Goal: Transaction & Acquisition: Purchase product/service

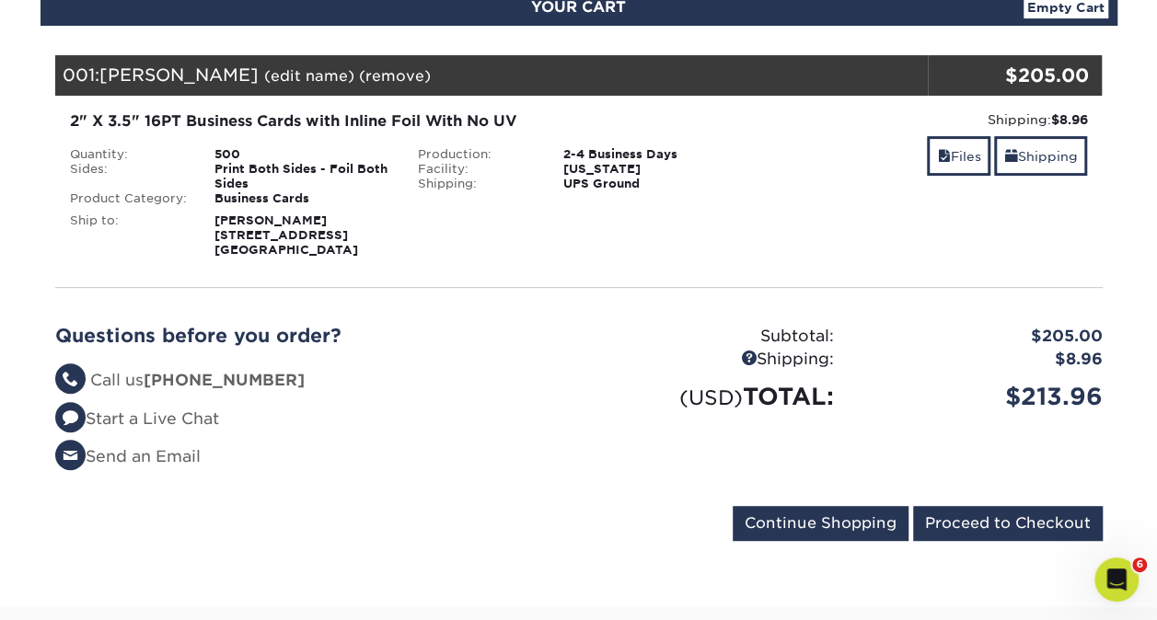
scroll to position [184, 0]
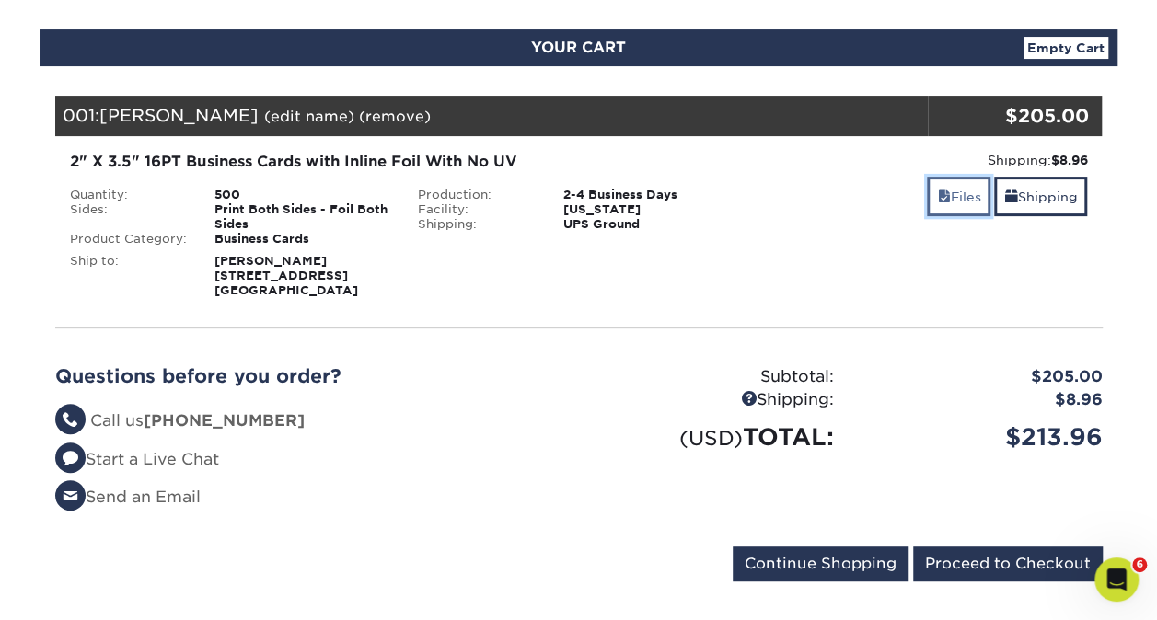
click at [946, 201] on link "Files" at bounding box center [959, 197] width 64 height 40
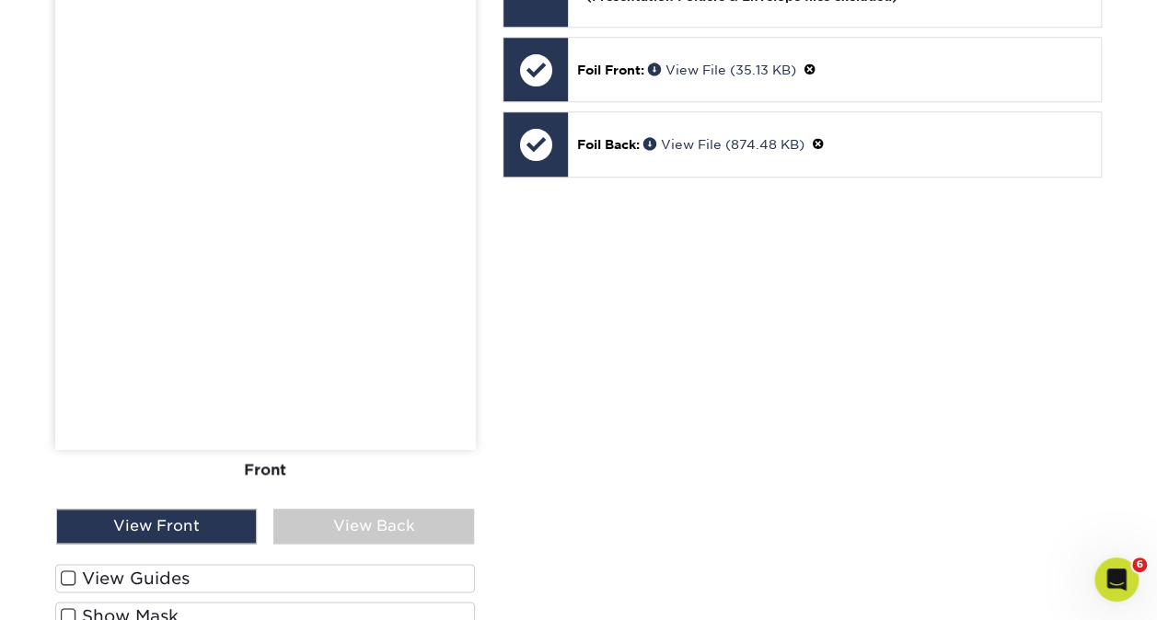
scroll to position [828, 0]
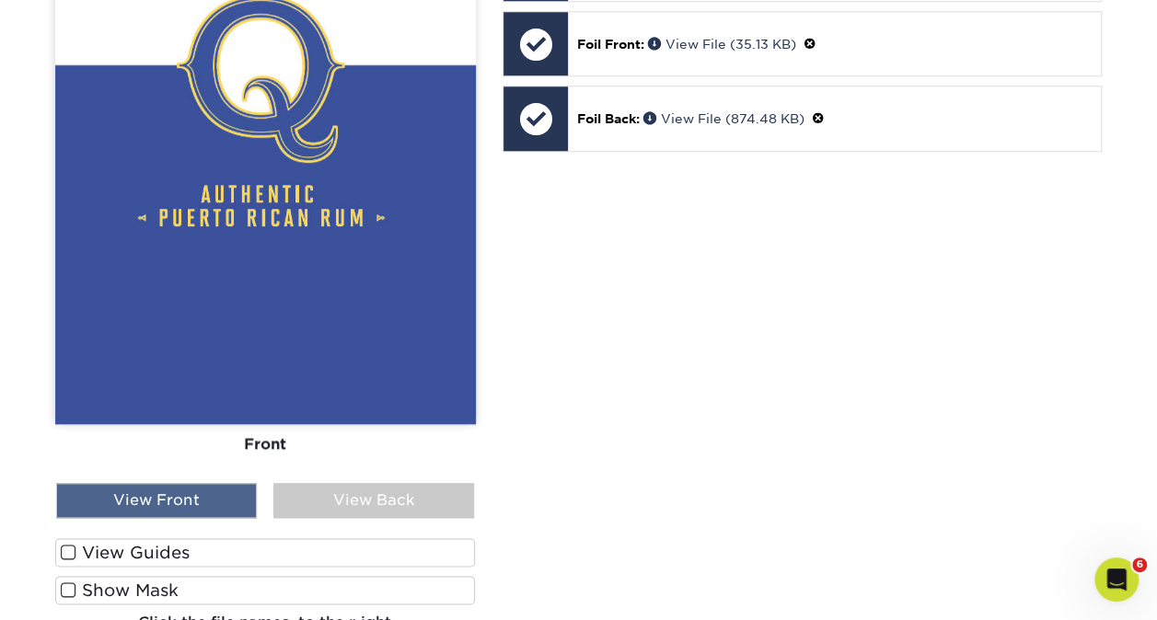
click at [201, 497] on div "View Front" at bounding box center [156, 500] width 201 height 35
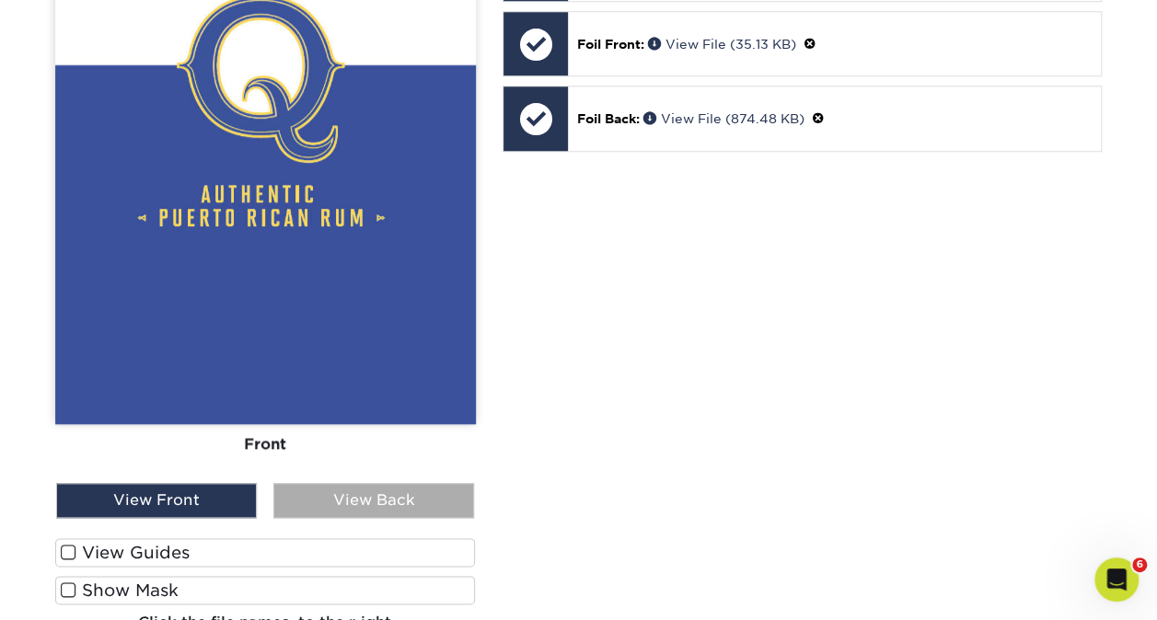
click at [324, 506] on div "View Back" at bounding box center [373, 500] width 201 height 35
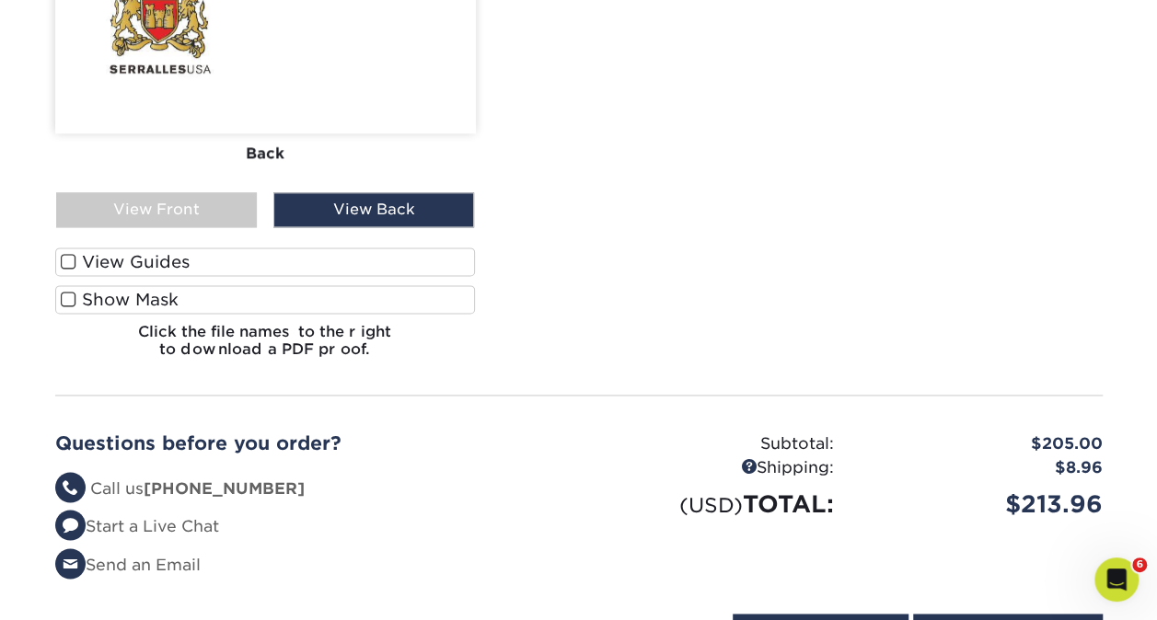
scroll to position [1289, 0]
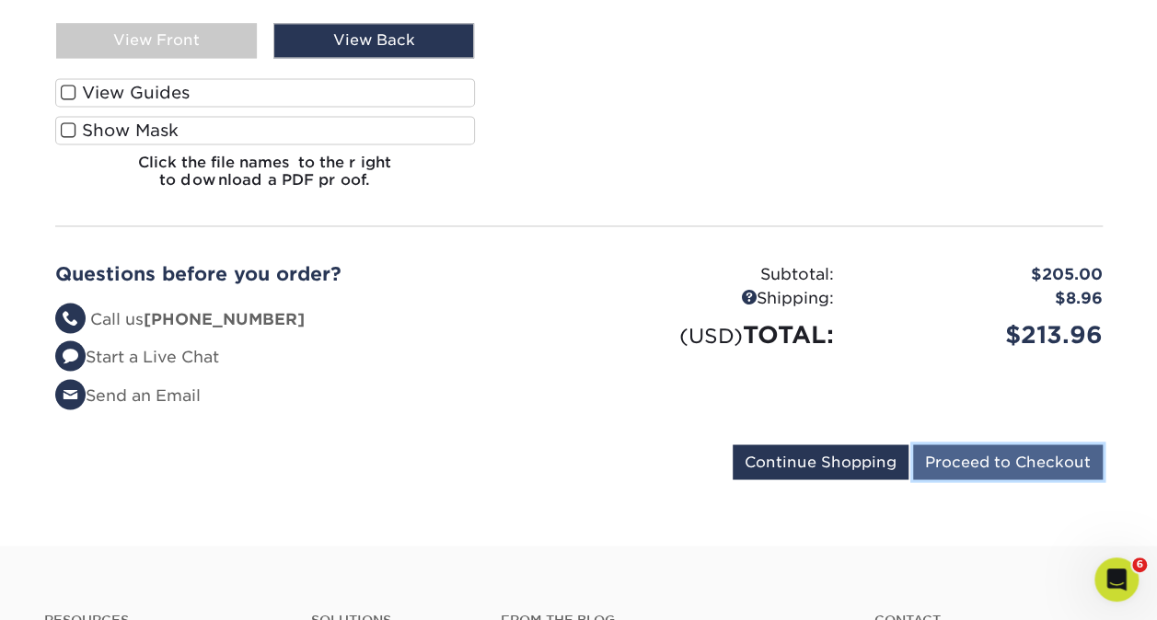
click at [1009, 458] on input "Proceed to Checkout" at bounding box center [1008, 462] width 190 height 35
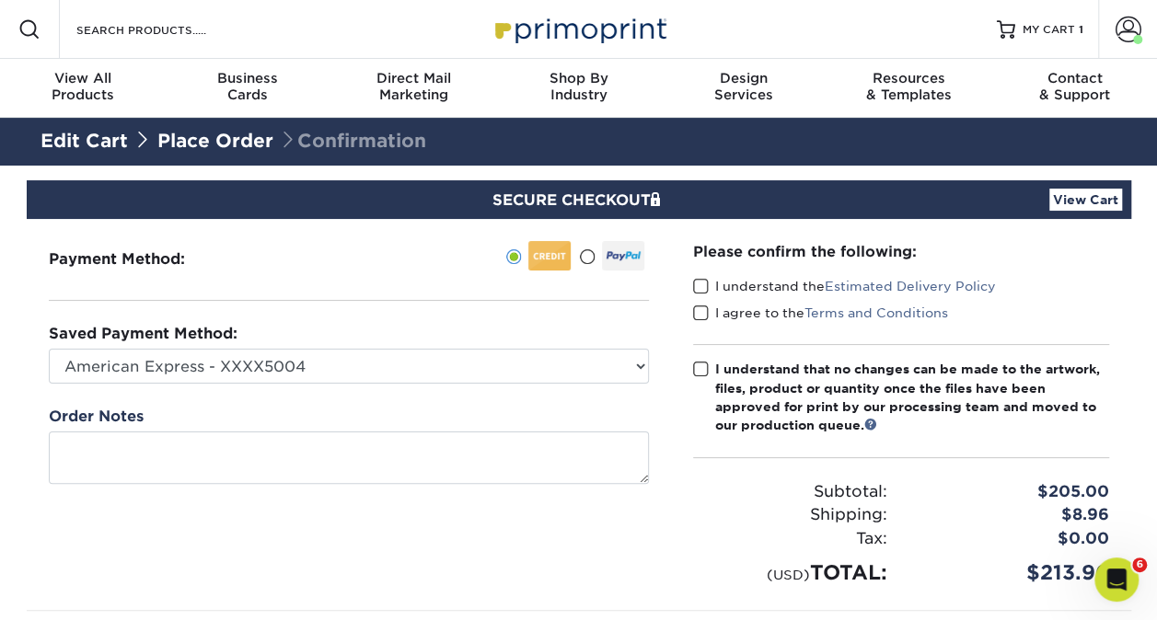
click at [696, 285] on span at bounding box center [701, 286] width 16 height 17
click at [0, 0] on input "I understand the Estimated Delivery Policy" at bounding box center [0, 0] width 0 height 0
click at [699, 311] on span at bounding box center [701, 313] width 16 height 17
click at [0, 0] on input "I agree to the Terms and Conditions" at bounding box center [0, 0] width 0 height 0
click at [696, 363] on span at bounding box center [701, 369] width 16 height 17
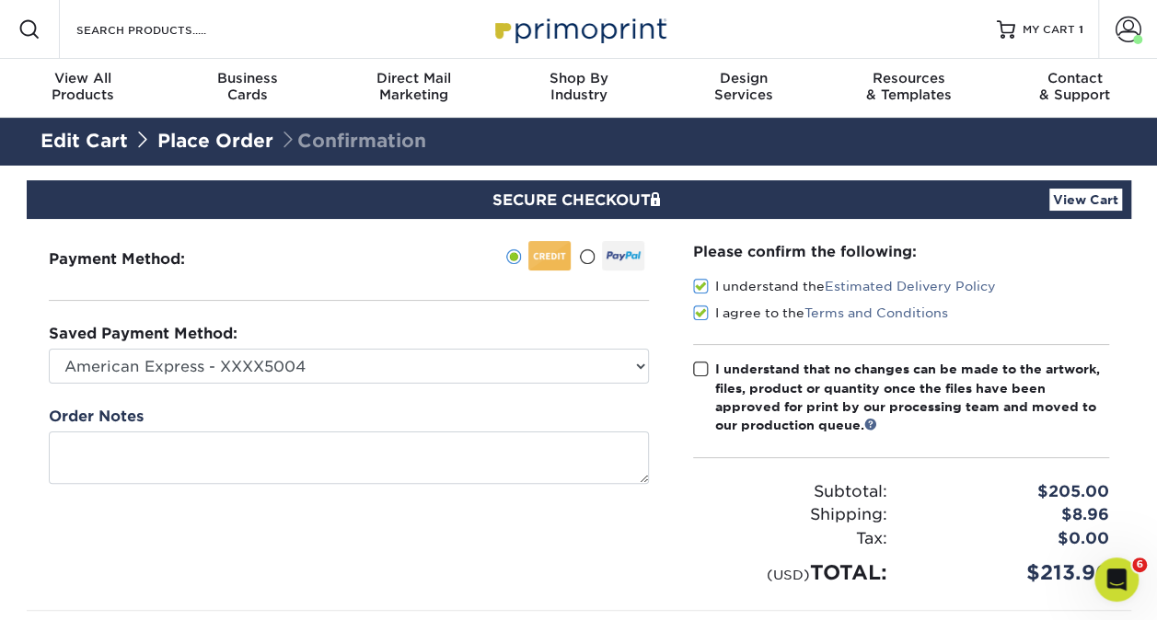
click at [0, 0] on input "I understand that no changes can be made to the artwork, files, product or quan…" at bounding box center [0, 0] width 0 height 0
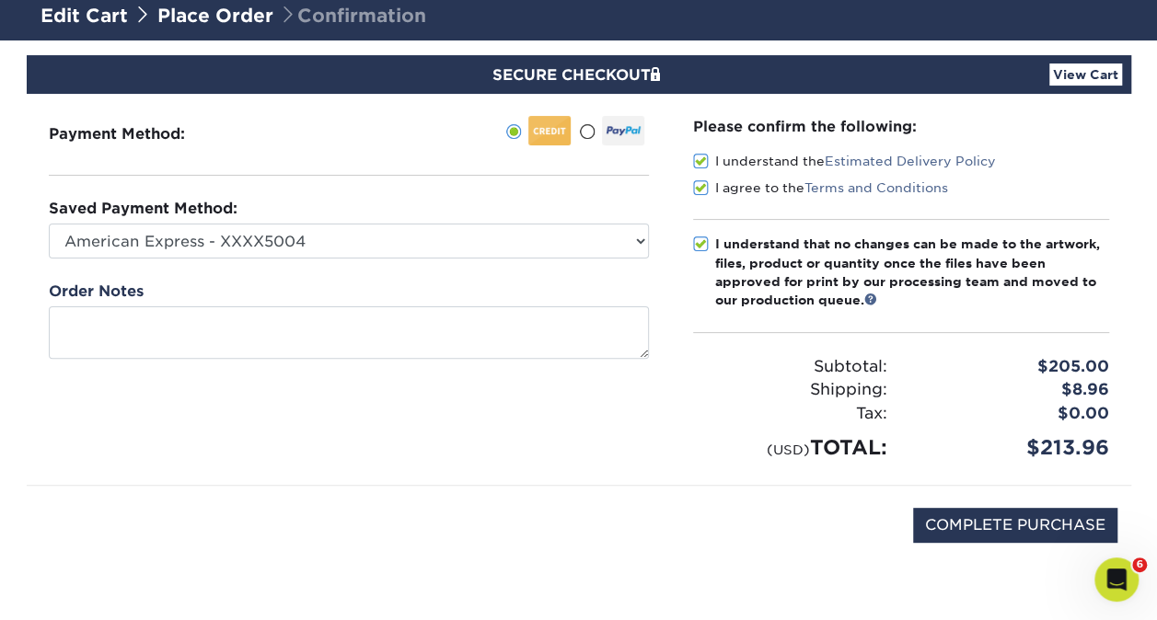
scroll to position [184, 0]
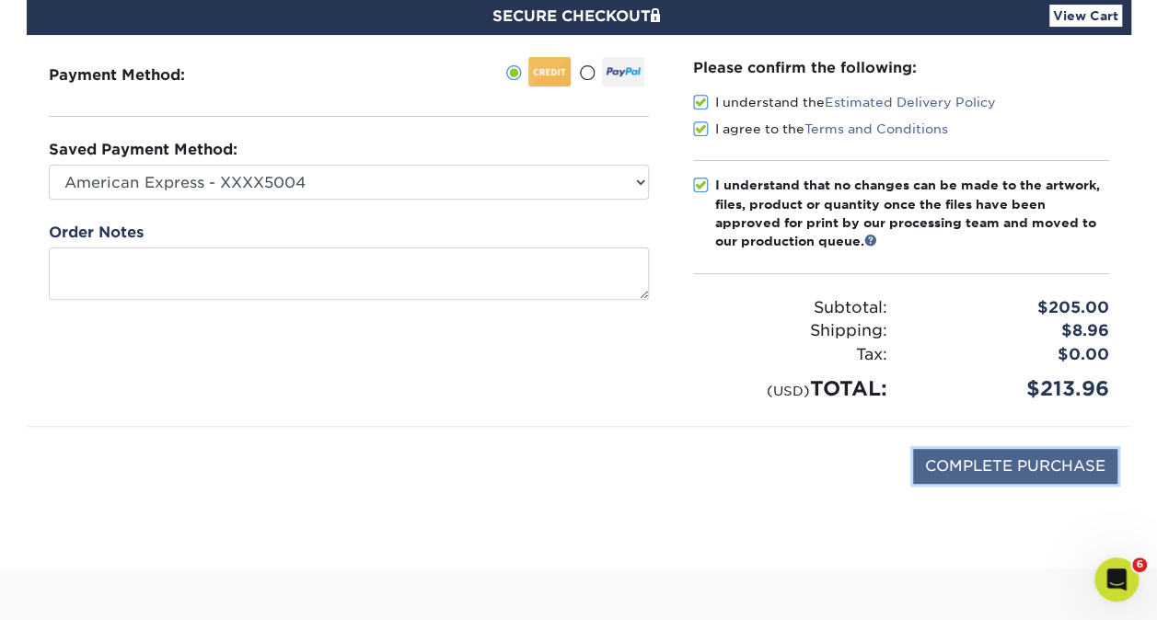
click at [998, 471] on input "COMPLETE PURCHASE" at bounding box center [1015, 466] width 204 height 35
type input "PROCESSING, PLEASE WAIT..."
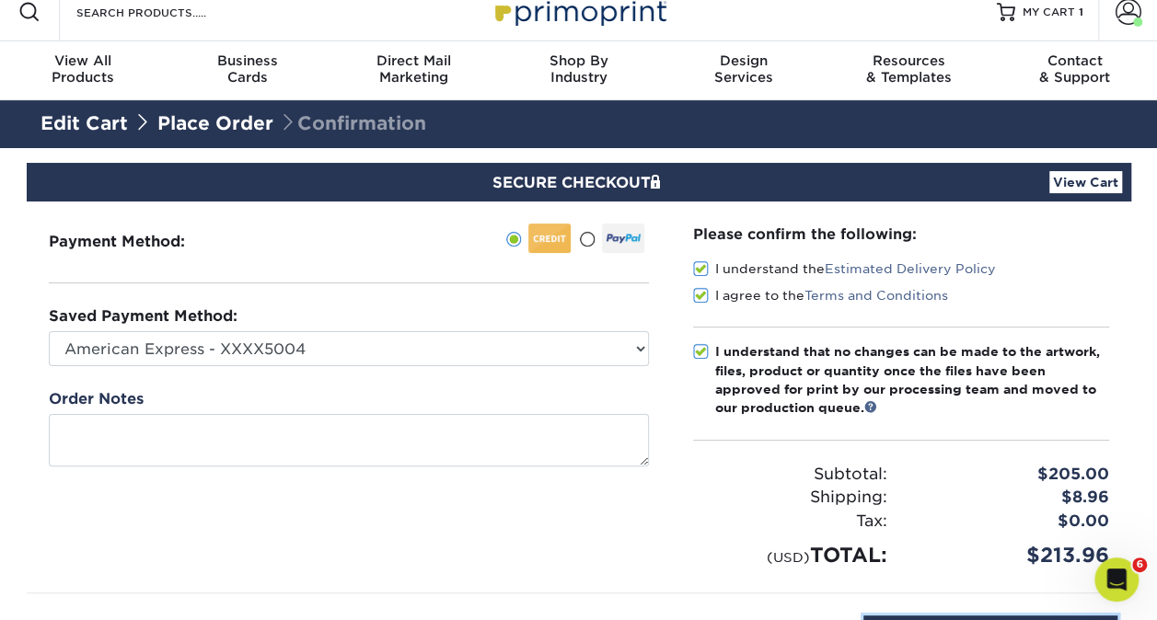
scroll to position [0, 0]
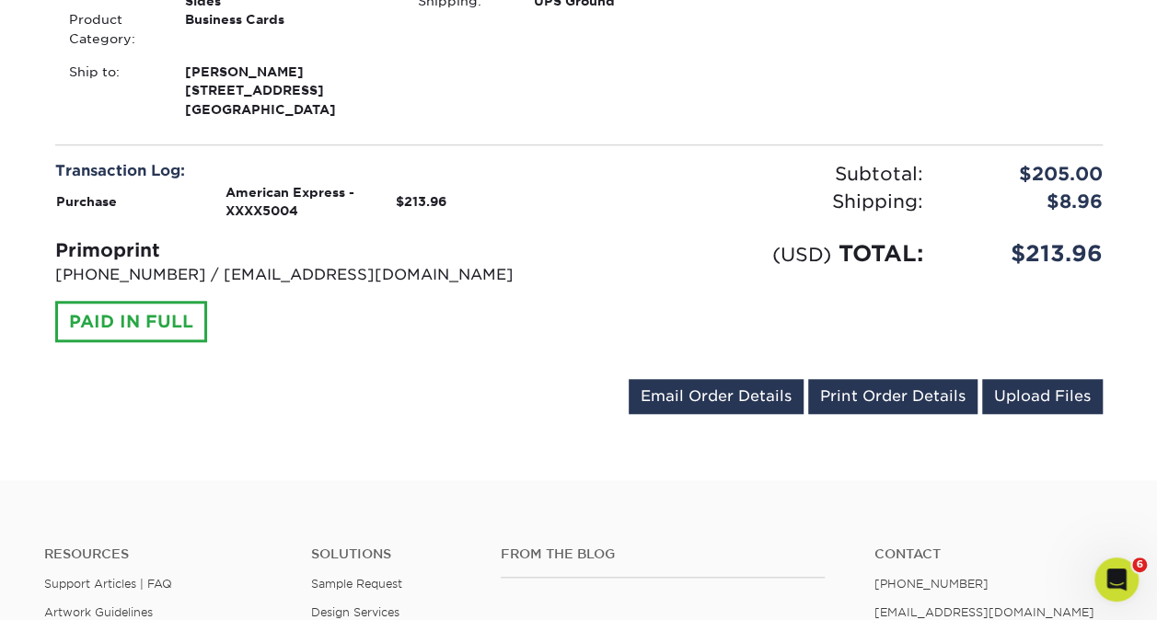
scroll to position [644, 0]
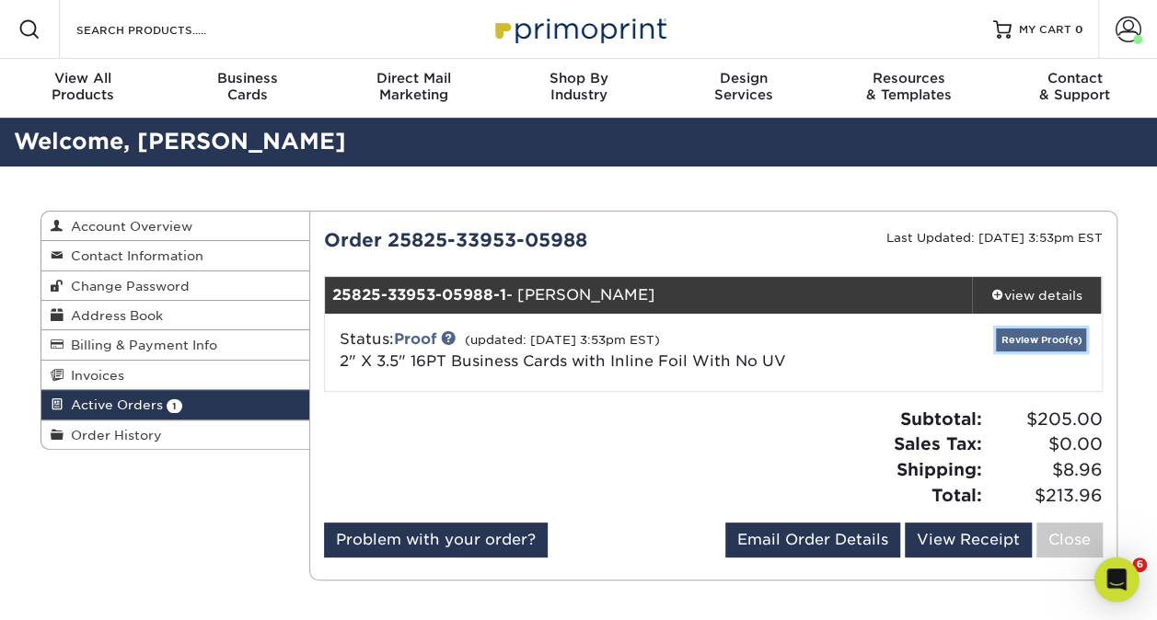
click at [1028, 342] on link "Review Proof(s)" at bounding box center [1041, 340] width 90 height 23
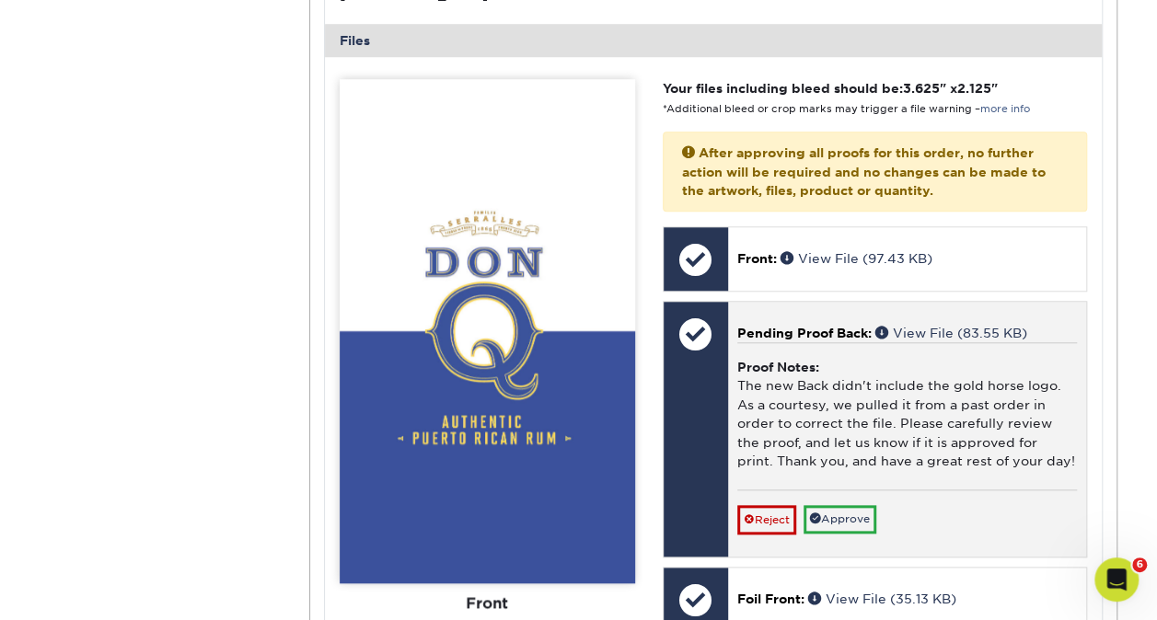
scroll to position [736, 0]
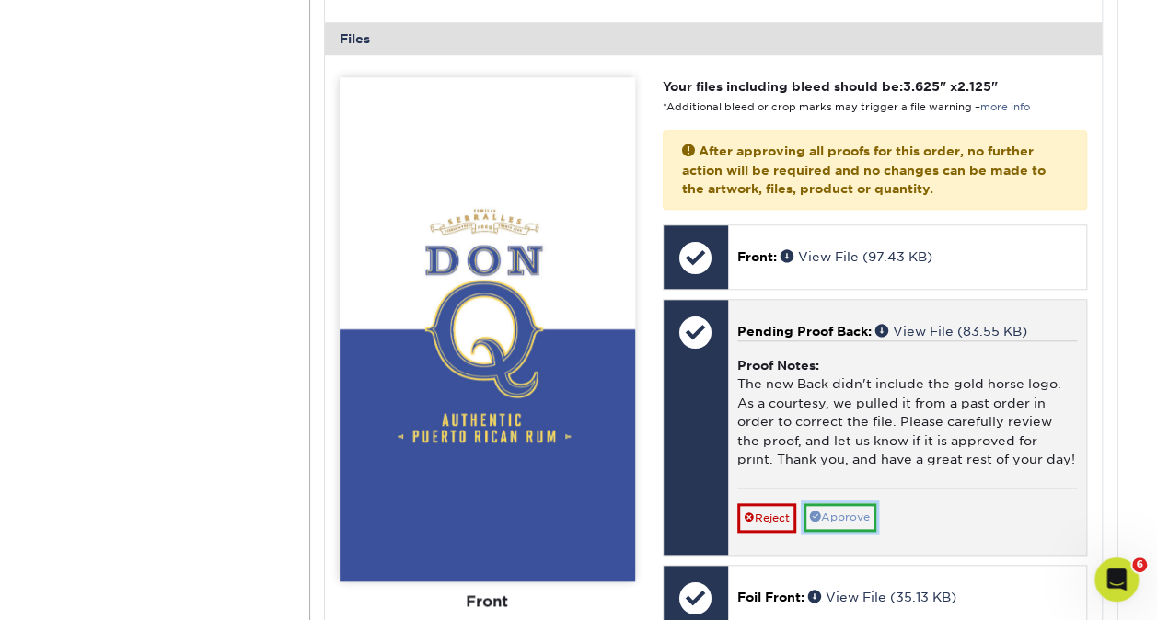
click at [836, 516] on link "Approve" at bounding box center [840, 518] width 73 height 29
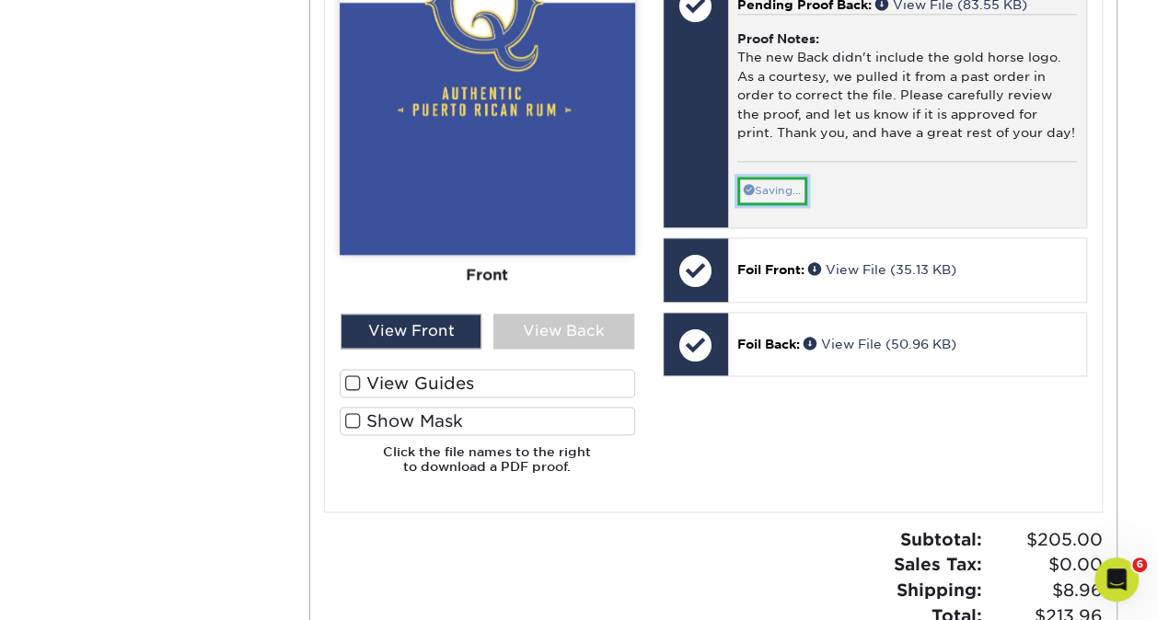
scroll to position [1105, 0]
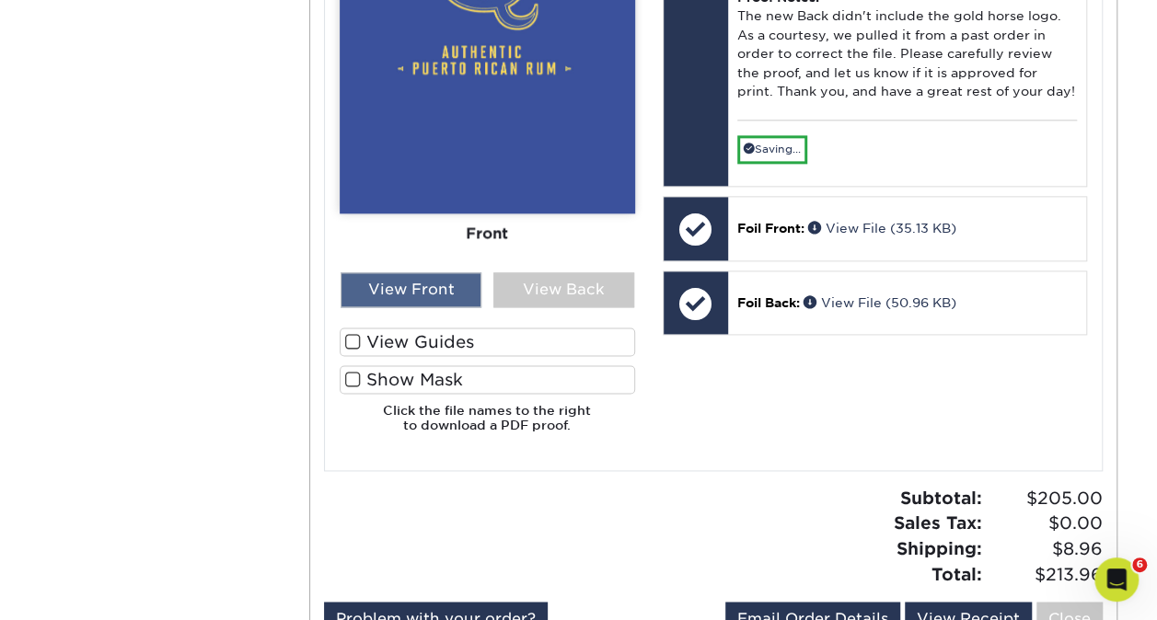
click at [392, 287] on div "View Front" at bounding box center [411, 289] width 141 height 35
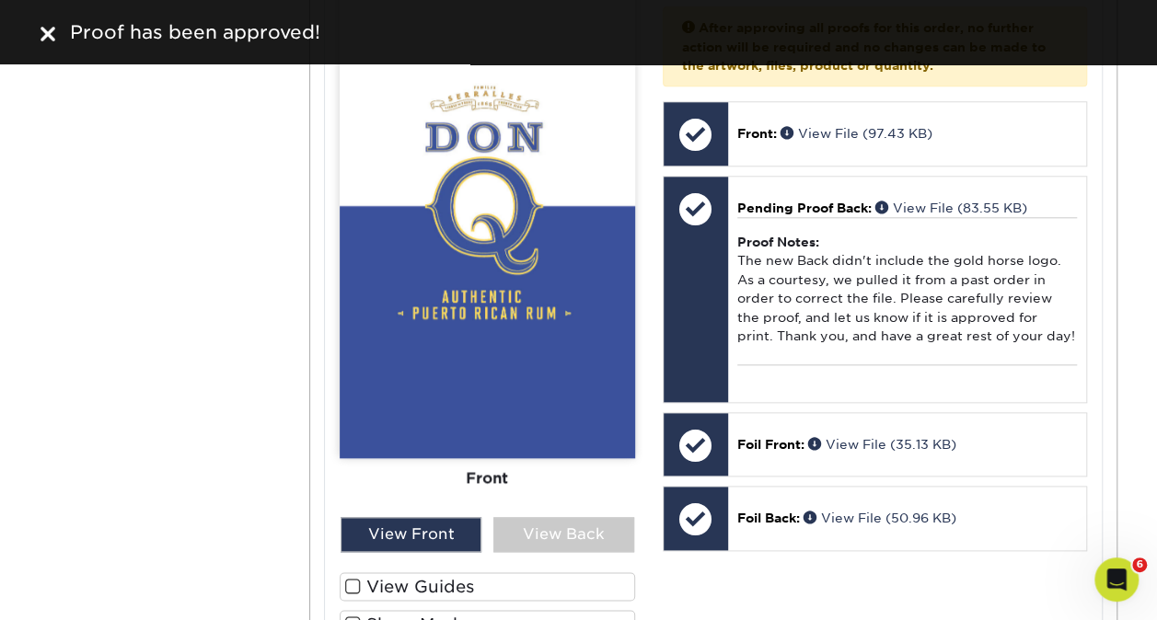
scroll to position [828, 0]
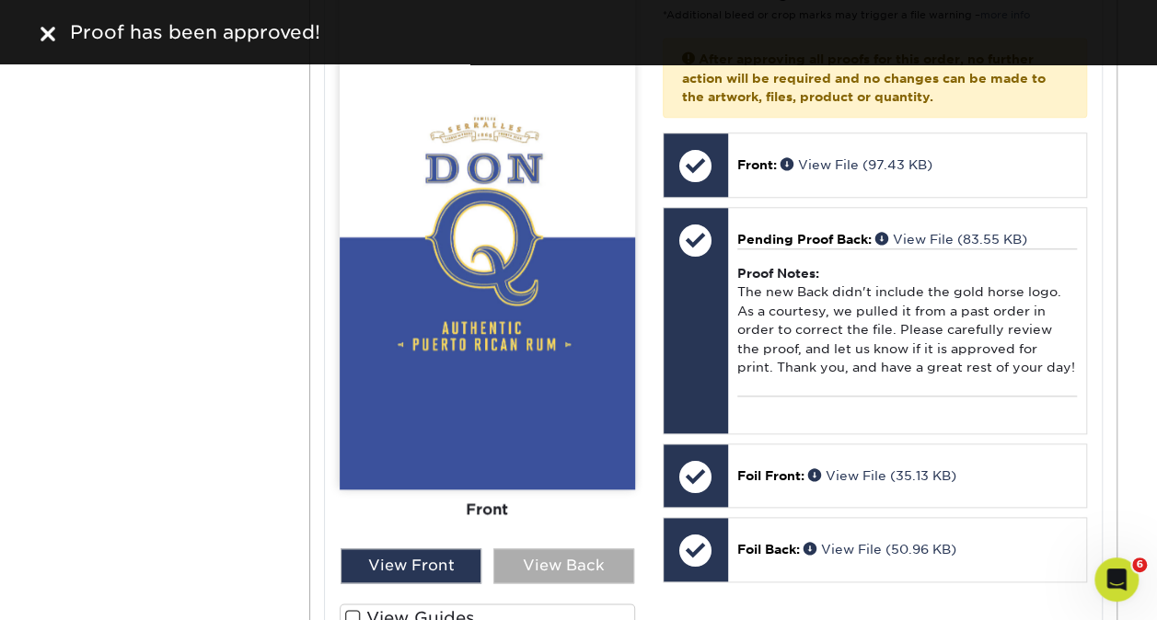
click at [574, 561] on div "View Back" at bounding box center [563, 566] width 141 height 35
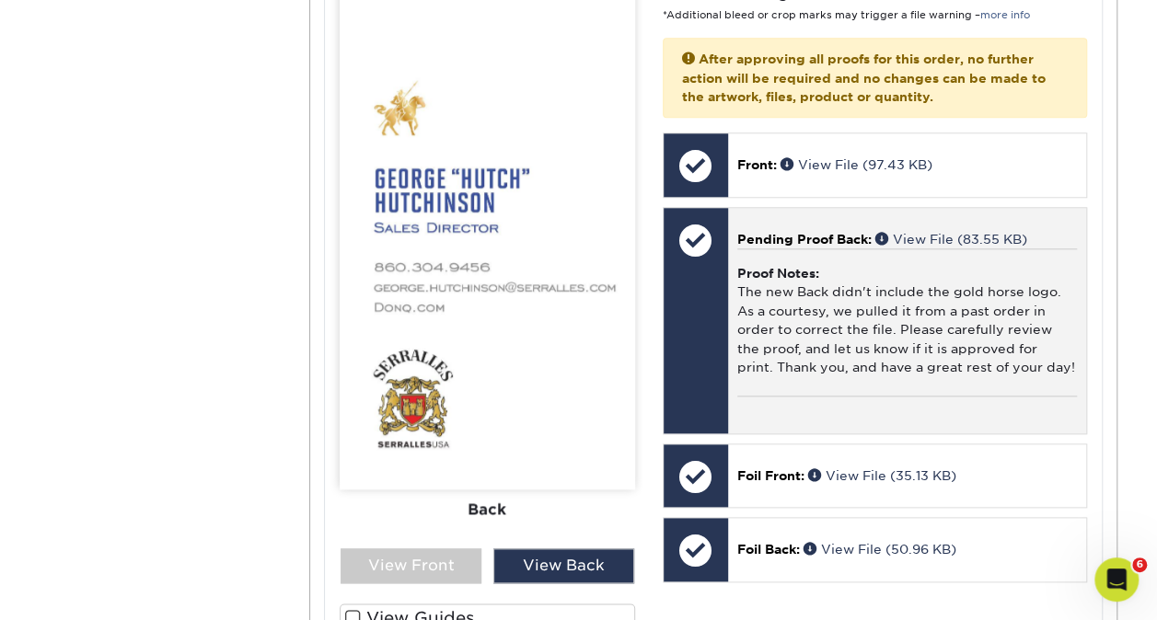
click at [689, 237] on div at bounding box center [696, 240] width 64 height 64
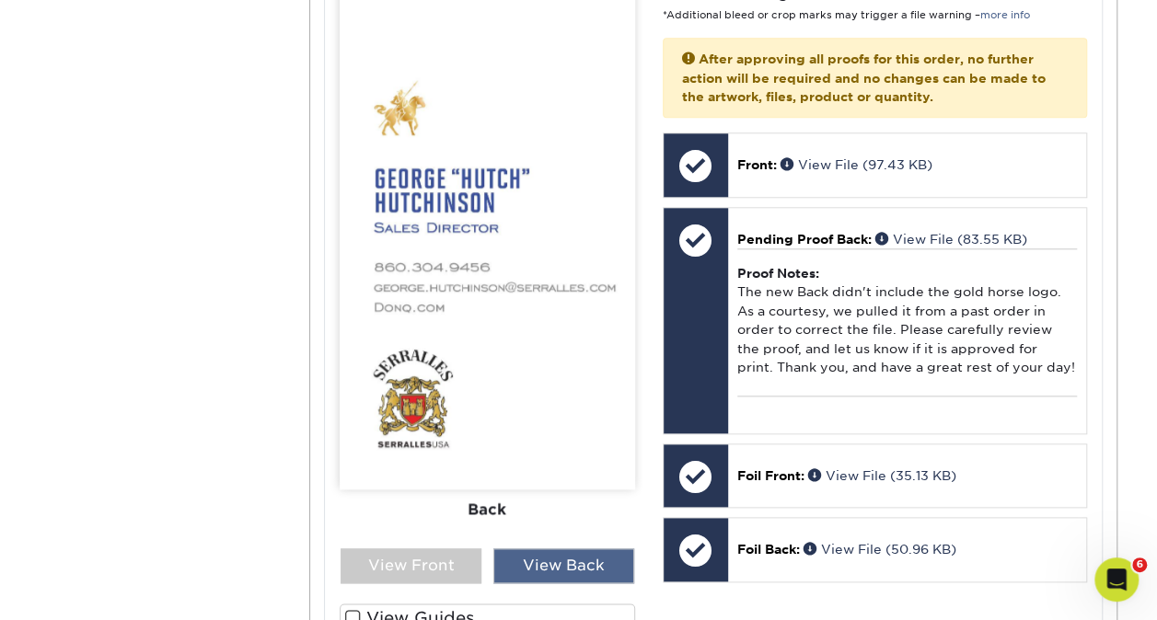
click at [562, 563] on div "View Back" at bounding box center [563, 566] width 141 height 35
click at [411, 558] on div "View Front" at bounding box center [411, 566] width 141 height 35
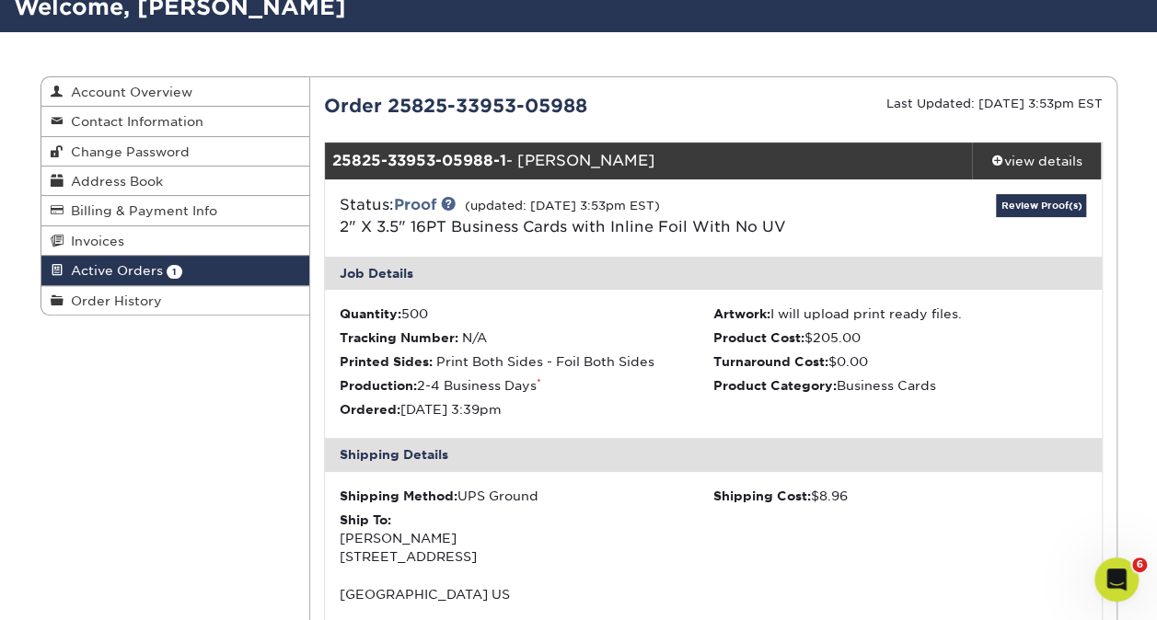
scroll to position [0, 0]
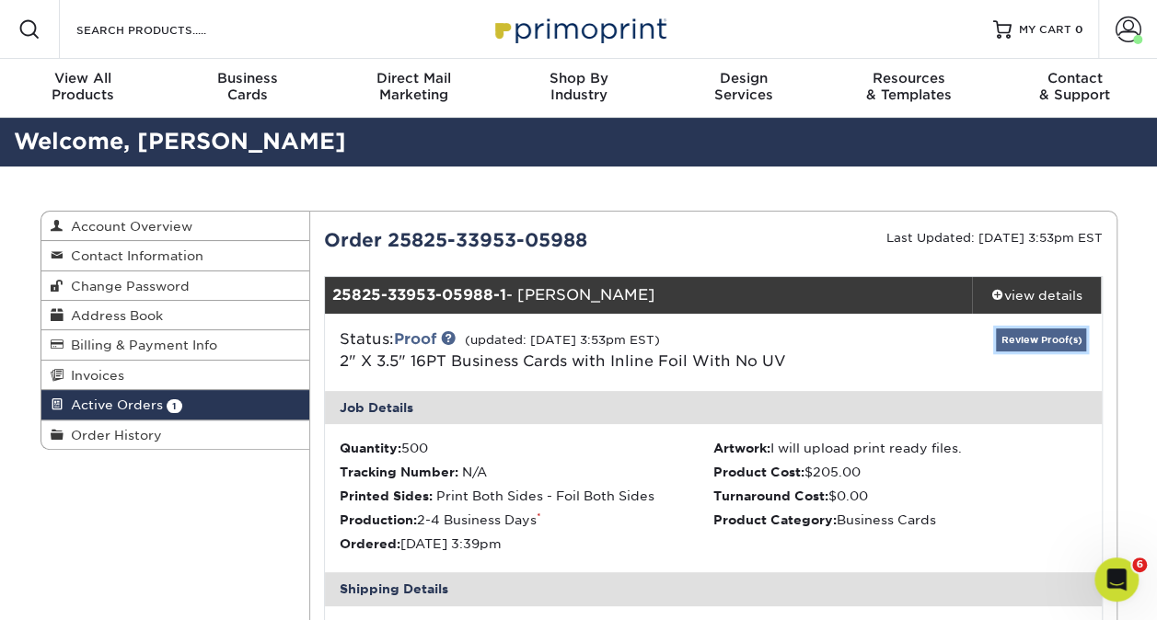
click at [1040, 337] on link "Review Proof(s)" at bounding box center [1041, 340] width 90 height 23
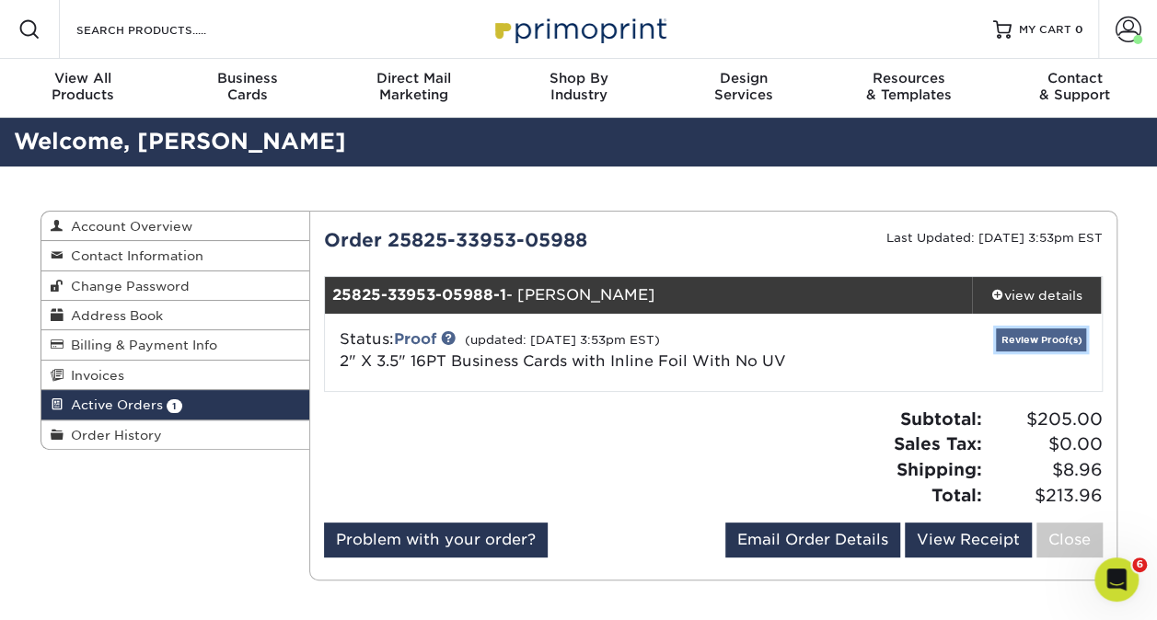
click at [1041, 345] on link "Review Proof(s)" at bounding box center [1041, 340] width 90 height 23
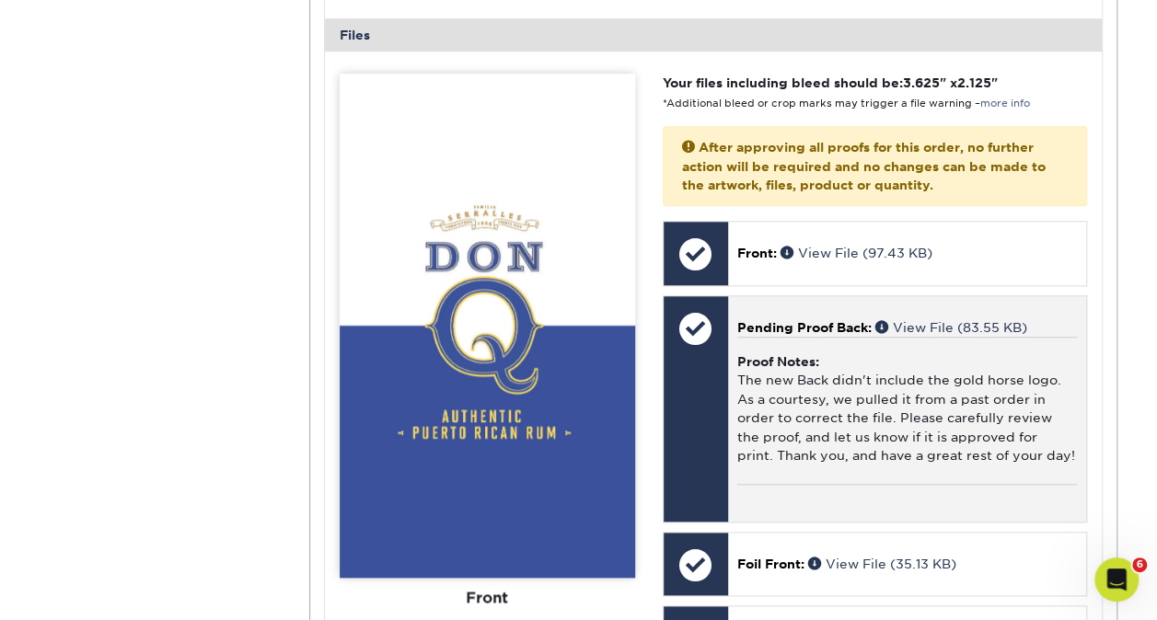
scroll to position [828, 0]
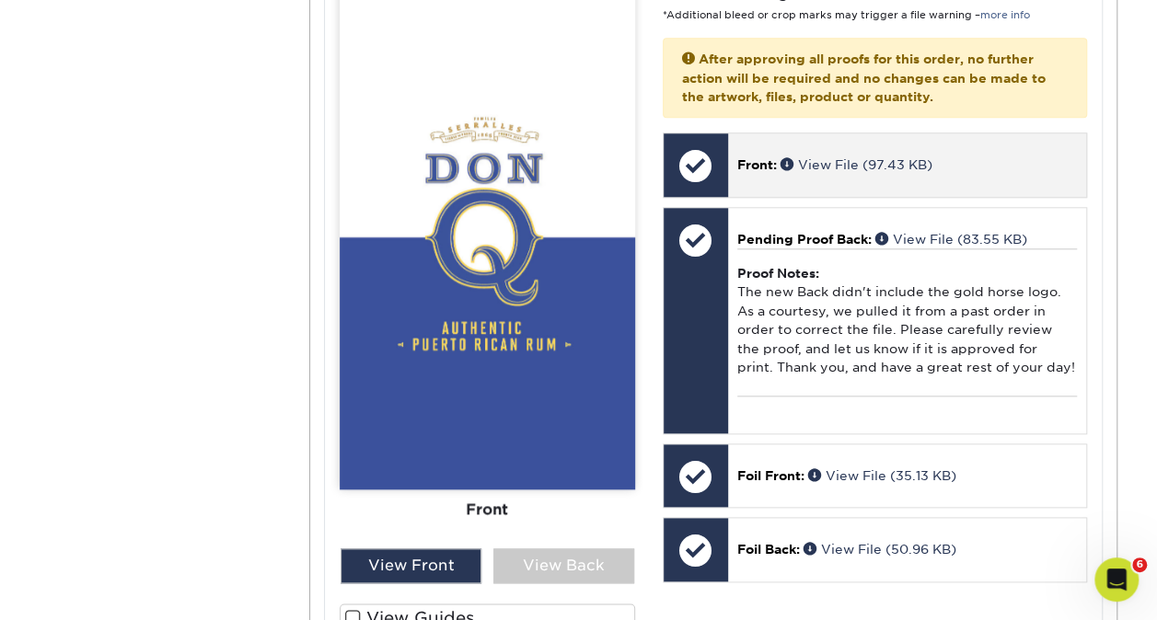
click at [724, 159] on div at bounding box center [696, 165] width 64 height 64
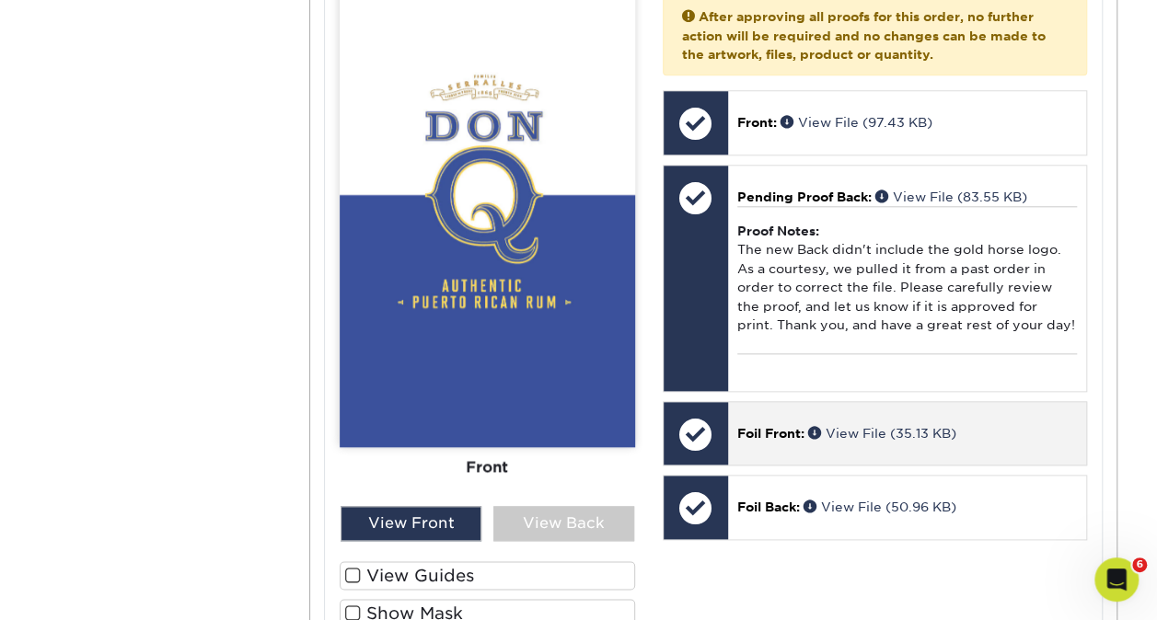
scroll to position [1013, 0]
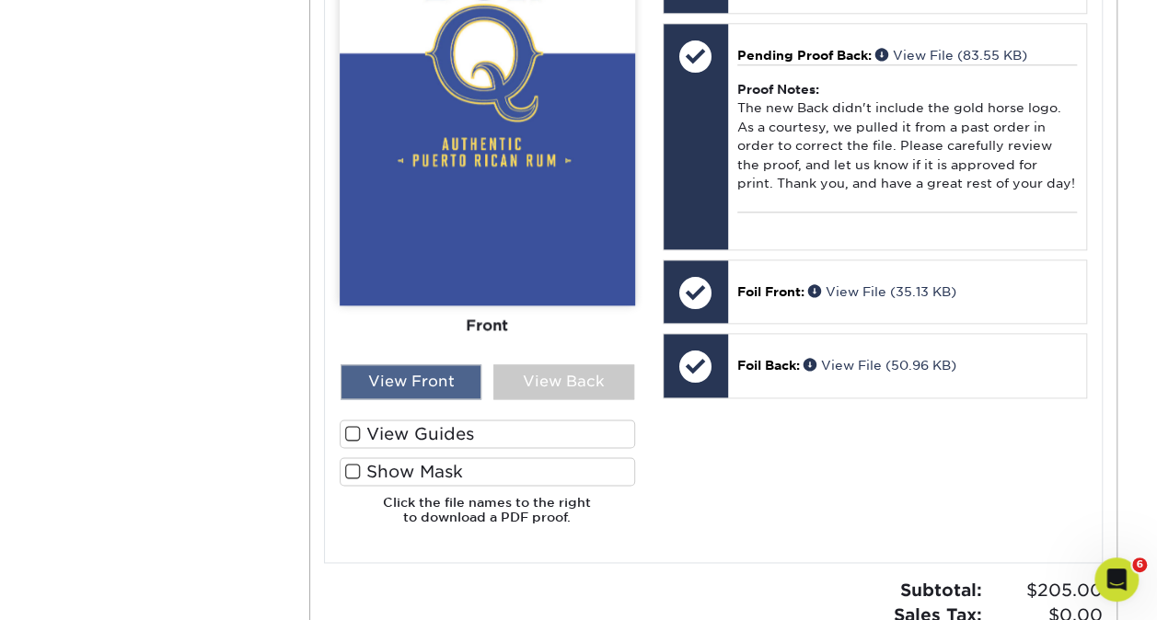
click at [385, 396] on div "View Front" at bounding box center [411, 382] width 141 height 35
click at [560, 397] on div "View Back" at bounding box center [563, 382] width 141 height 35
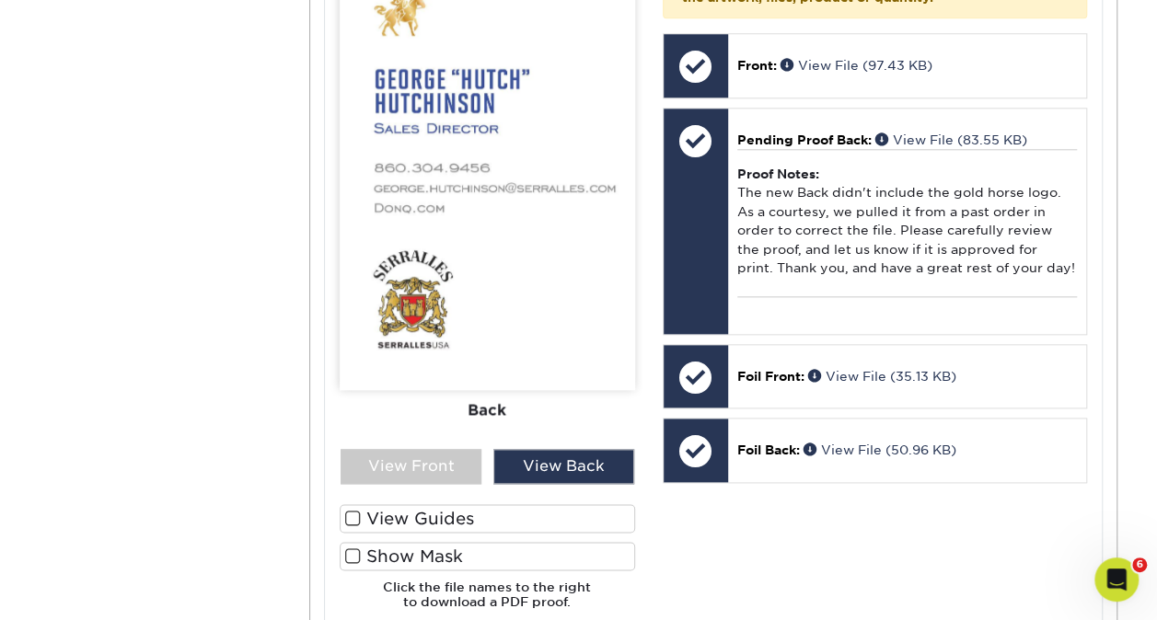
scroll to position [736, 0]
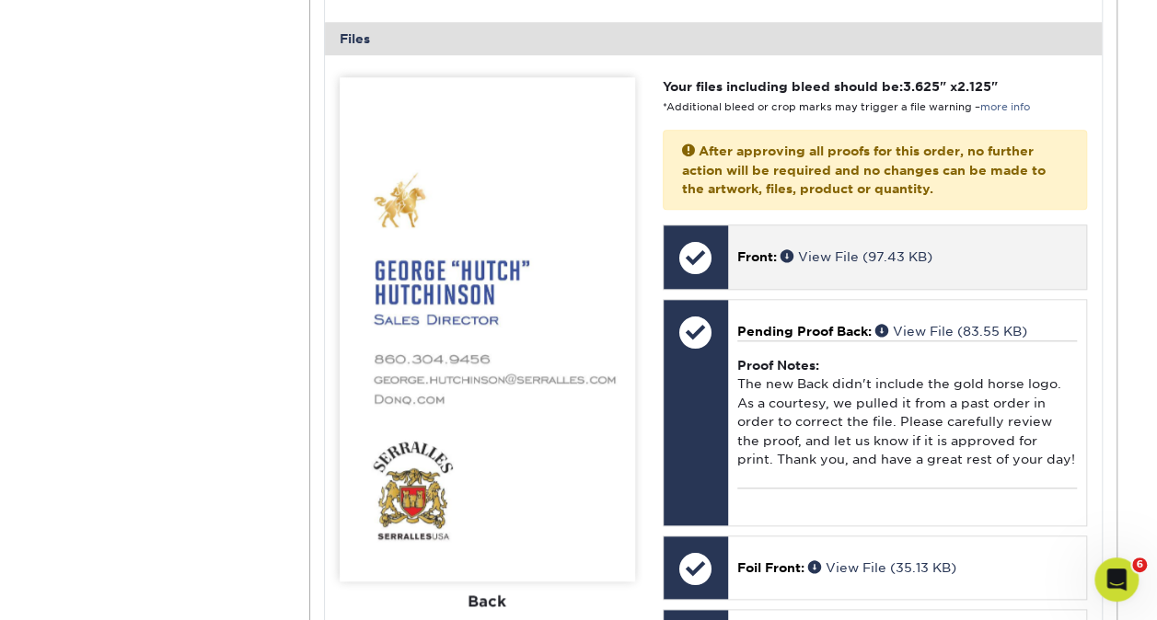
click at [701, 239] on div at bounding box center [696, 258] width 64 height 64
